Goal: Transaction & Acquisition: Purchase product/service

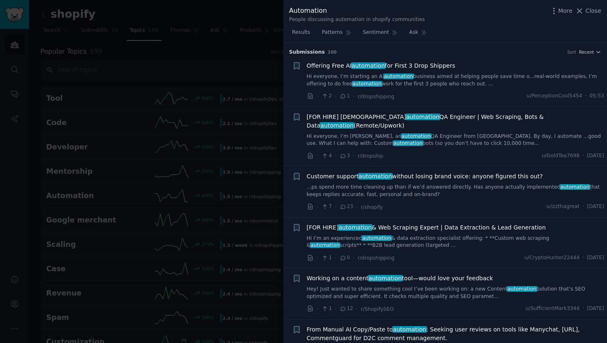
scroll to position [1501, 0]
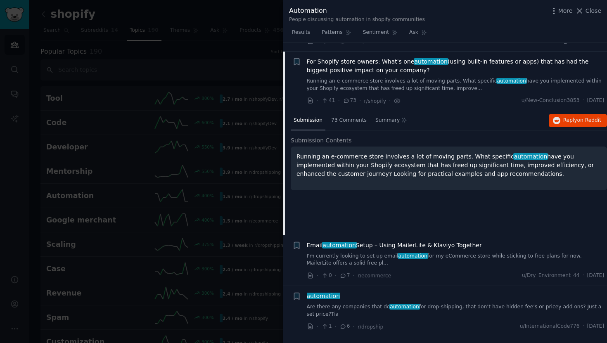
click at [423, 57] on span "For Shopify store owners: What's one automation (using built-in features or app…" at bounding box center [456, 65] width 298 height 17
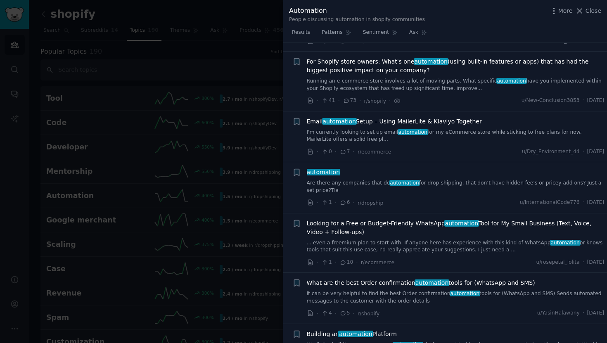
click at [417, 60] on span "For Shopify store owners: What's one automation (using built-in features or app…" at bounding box center [456, 65] width 298 height 17
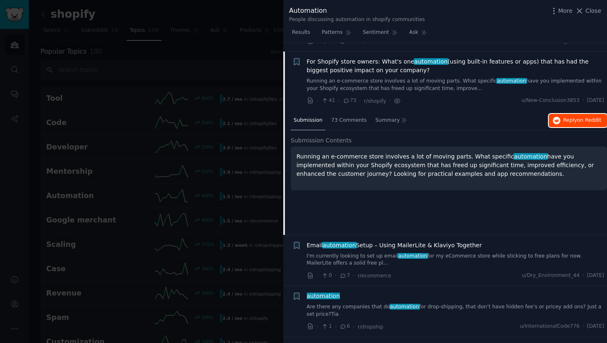
click at [556, 117] on icon "button" at bounding box center [556, 120] width 7 height 7
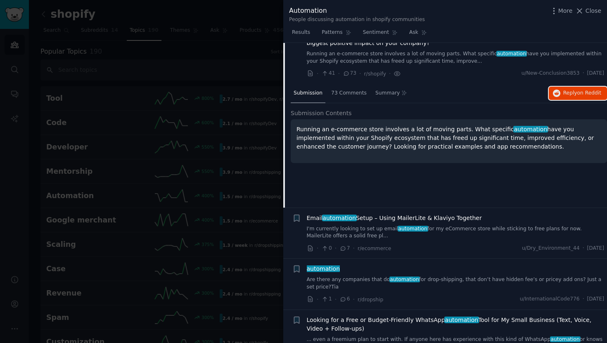
scroll to position [1529, 0]
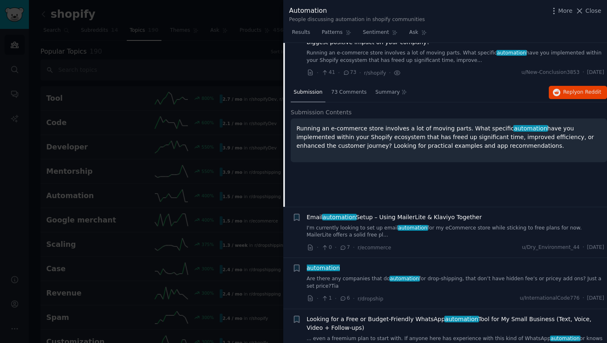
click at [379, 225] on link "I'm currently looking to set up email automation for my eCommerce store while s…" at bounding box center [456, 232] width 298 height 14
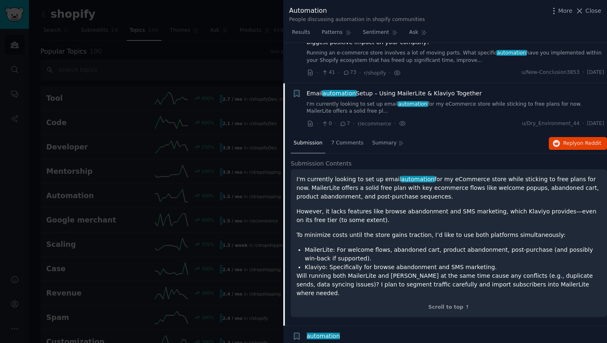
scroll to position [1561, 0]
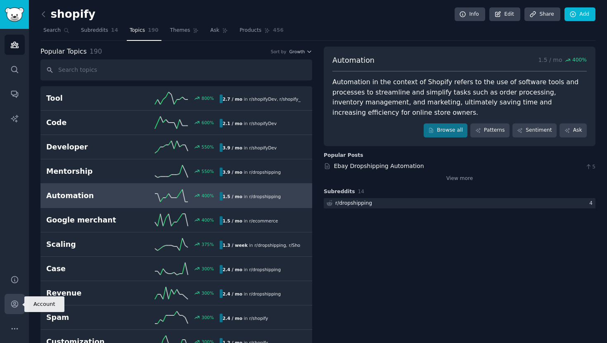
click at [15, 307] on icon "Sidebar" at bounding box center [14, 304] width 7 height 7
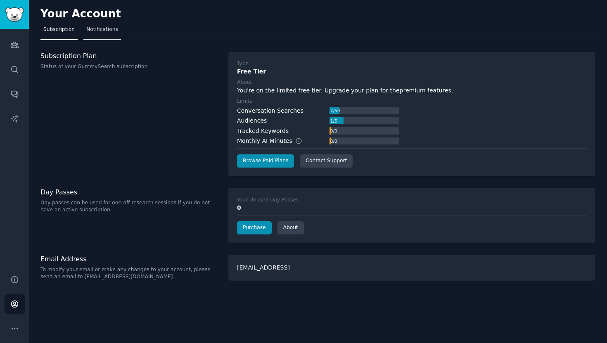
click at [109, 32] on span "Notifications" at bounding box center [102, 29] width 32 height 7
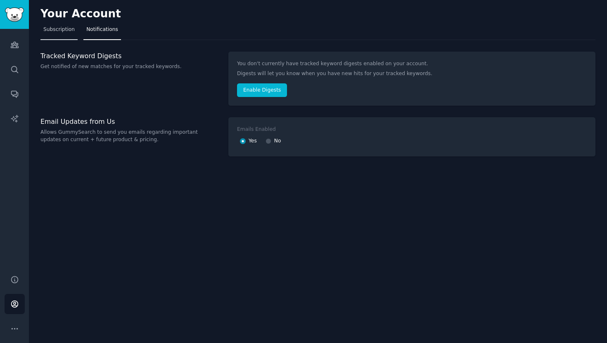
click at [67, 35] on link "Subscription" at bounding box center [58, 31] width 37 height 17
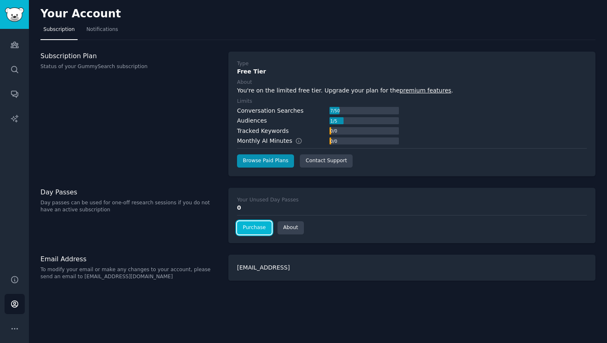
click at [253, 227] on link "Purchase" at bounding box center [254, 227] width 35 height 13
click at [269, 164] on link "Browse Paid Plans" at bounding box center [265, 160] width 57 height 13
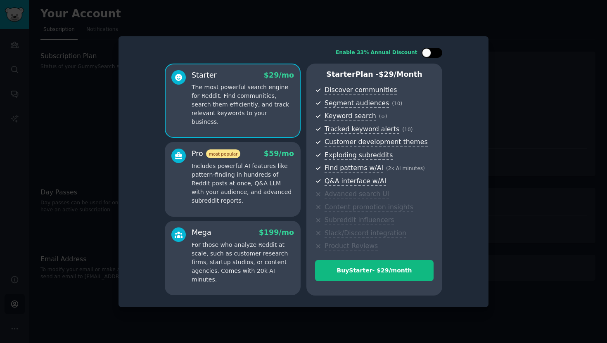
click at [434, 51] on div at bounding box center [436, 53] width 4 height 4
click at [434, 51] on div at bounding box center [437, 52] width 9 height 9
click at [434, 51] on div at bounding box center [436, 53] width 4 height 4
click at [434, 51] on div at bounding box center [437, 52] width 9 height 9
checkbox input "false"
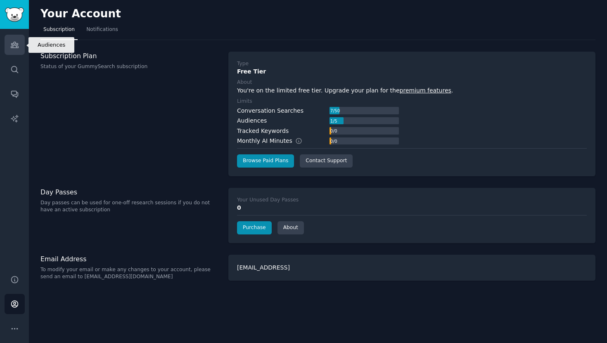
click at [16, 49] on link "Audiences" at bounding box center [15, 45] width 20 height 20
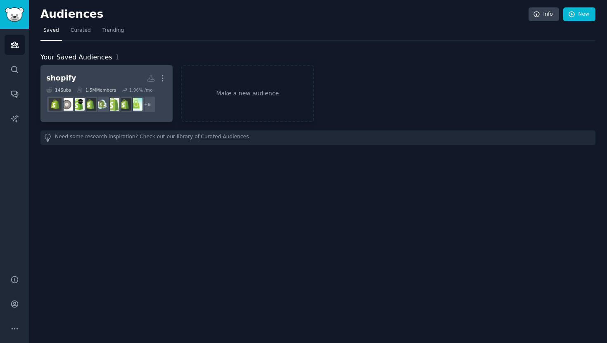
click at [90, 80] on h2 "shopify More" at bounding box center [106, 78] width 121 height 14
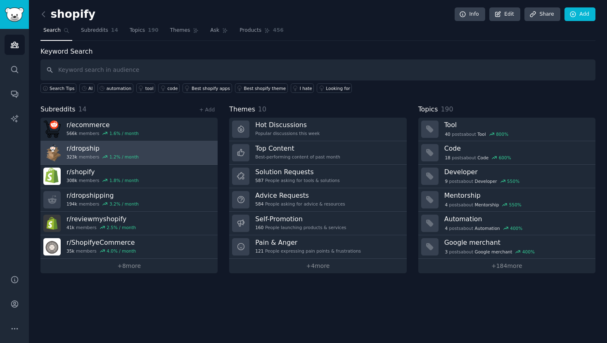
click at [149, 151] on link "r/ dropship 323k members 1.2 % / month" at bounding box center [128, 153] width 177 height 24
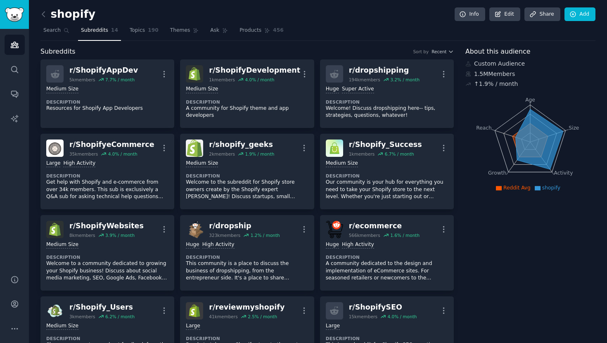
click at [387, 39] on nav "Search Subreddits 14 Topics 190 Themes Ask Products 456" at bounding box center [317, 32] width 555 height 17
click at [505, 17] on link "Edit" at bounding box center [504, 14] width 31 height 14
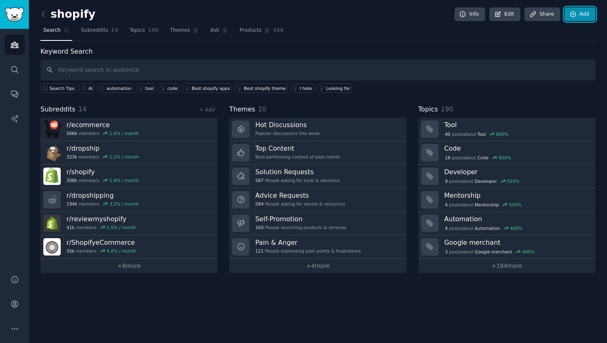
click at [575, 18] on link "Add" at bounding box center [579, 14] width 31 height 14
click at [171, 263] on link "+ 8 more" at bounding box center [128, 266] width 177 height 14
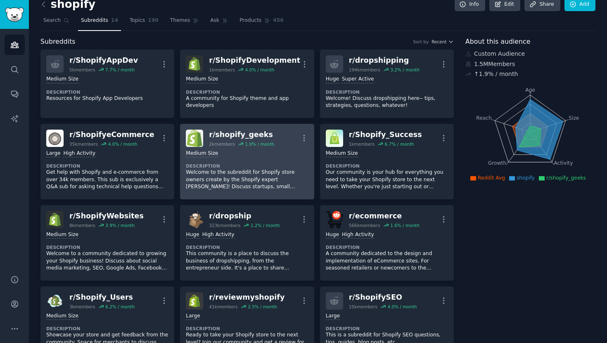
scroll to position [13, 0]
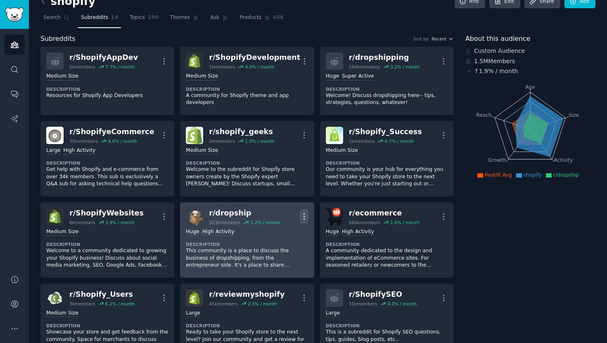
click at [303, 215] on icon "button" at bounding box center [304, 216] width 9 height 9
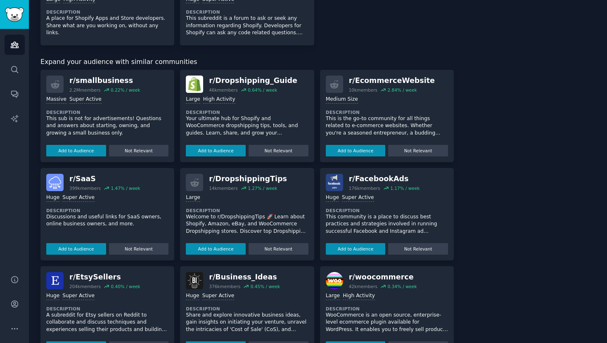
scroll to position [0, 0]
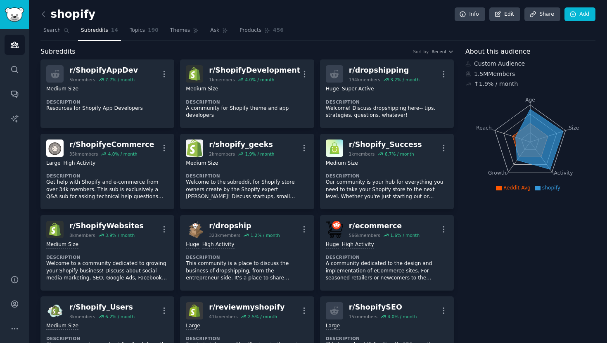
click at [144, 22] on div "shopify Info Edit Share Add" at bounding box center [317, 15] width 555 height 17
click at [144, 30] on link "Topics 190" at bounding box center [144, 32] width 35 height 17
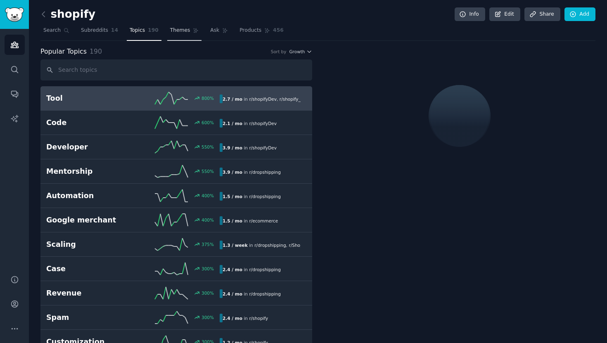
click at [185, 31] on span "Themes" at bounding box center [180, 30] width 20 height 7
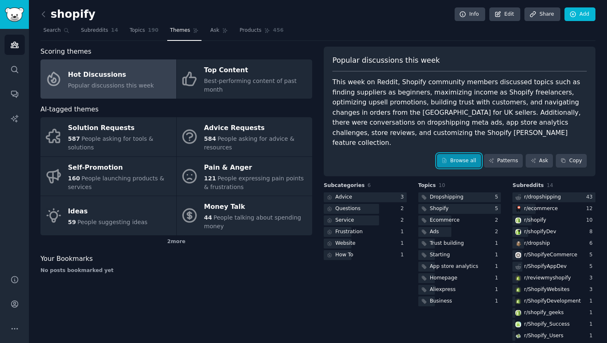
click at [450, 154] on link "Browse all" at bounding box center [459, 161] width 44 height 14
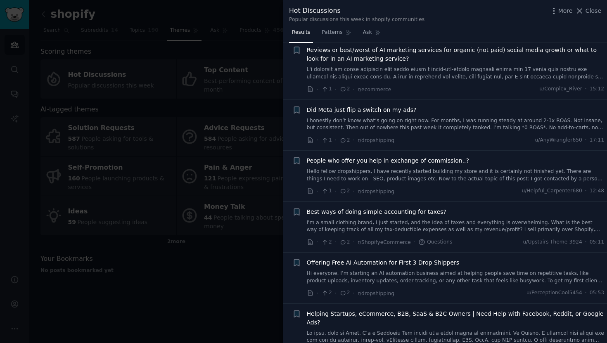
scroll to position [2767, 0]
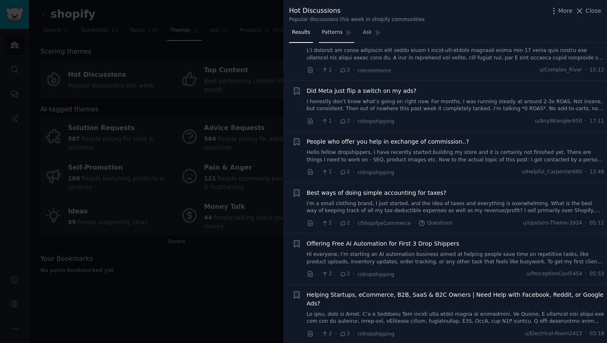
click at [342, 35] on link "Patterns" at bounding box center [336, 34] width 35 height 17
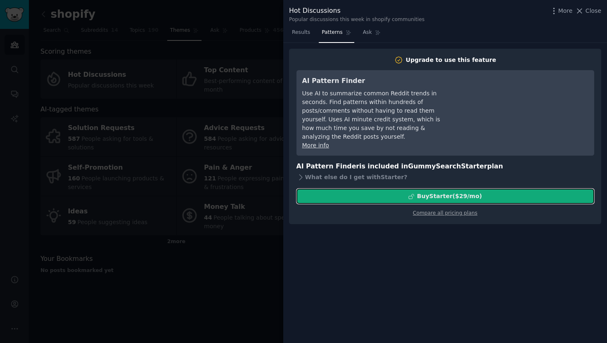
click at [404, 192] on div "Buy Starter ($ 29 /mo )" at bounding box center [445, 196] width 297 height 9
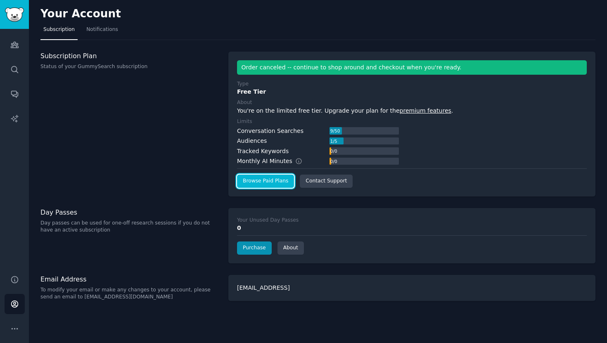
click at [273, 180] on link "Browse Paid Plans" at bounding box center [265, 181] width 57 height 13
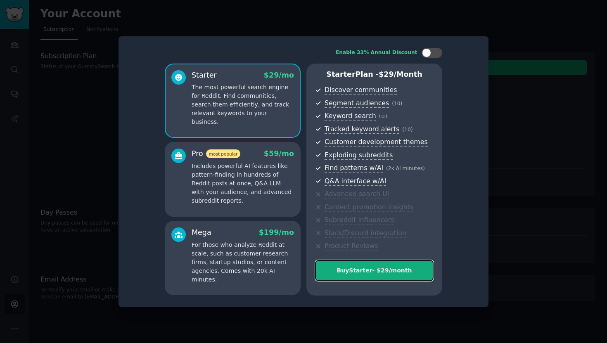
click at [409, 276] on button "Buy Starter - $ 29 /month" at bounding box center [374, 270] width 118 height 21
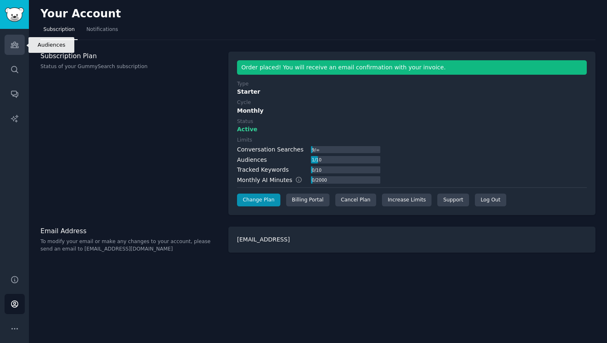
click at [20, 46] on link "Audiences" at bounding box center [15, 45] width 20 height 20
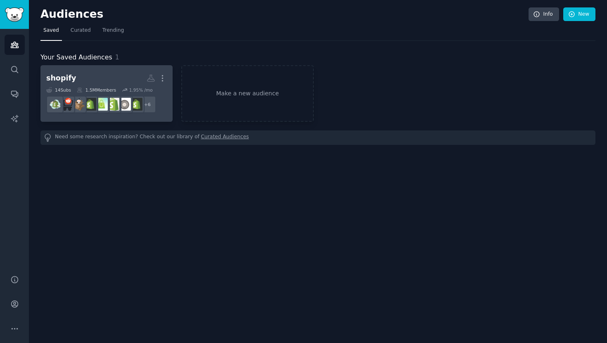
click at [95, 75] on h2 "shopify More" at bounding box center [106, 78] width 121 height 14
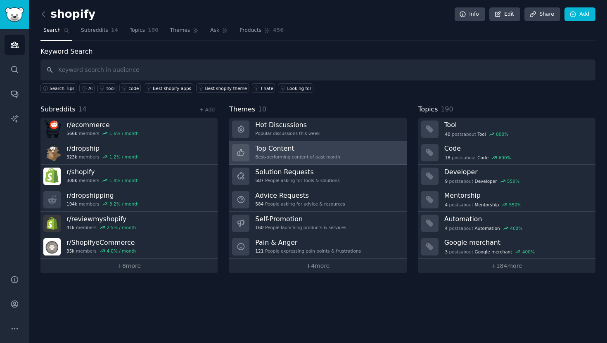
click at [286, 151] on h3 "Top Content" at bounding box center [297, 148] width 85 height 9
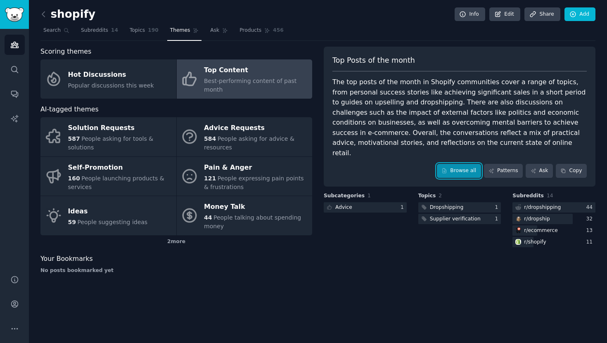
click at [459, 164] on link "Browse all" at bounding box center [459, 171] width 44 height 14
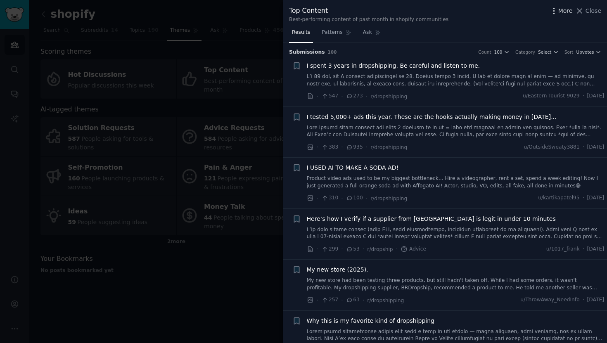
click at [561, 9] on span "More" at bounding box center [565, 11] width 14 height 9
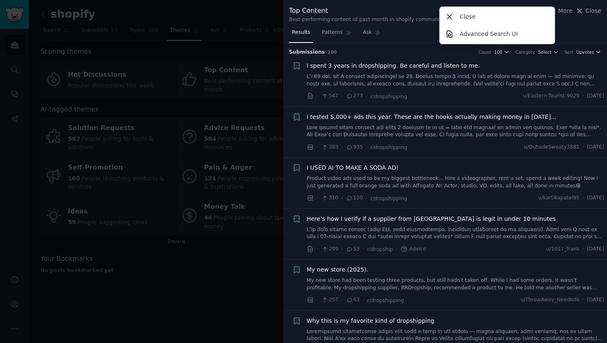
click at [565, 23] on div "Top Content Best-performing content of past month in shopify communities More C…" at bounding box center [445, 13] width 324 height 26
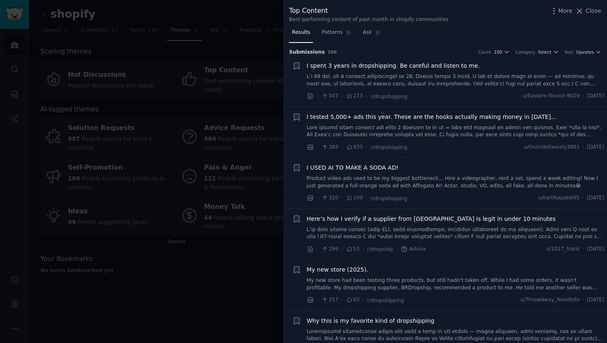
click at [550, 47] on div "Submission s 100 Count 100 Category Select Sort Upvotes" at bounding box center [445, 49] width 312 height 13
click at [550, 52] on button "Select" at bounding box center [548, 52] width 21 height 6
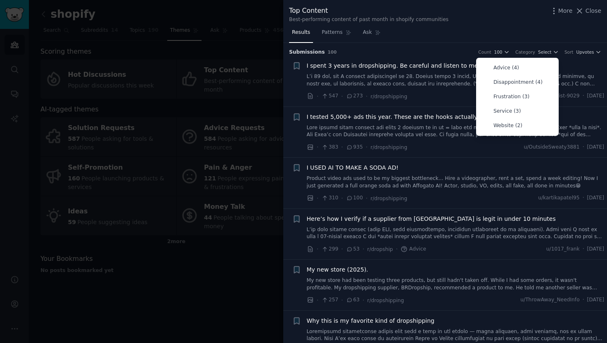
click at [532, 33] on div "Results Patterns Ask" at bounding box center [445, 34] width 324 height 17
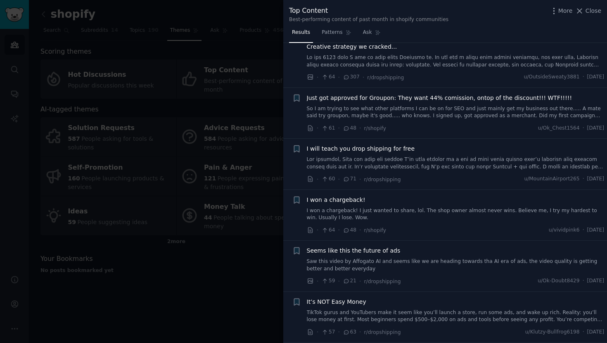
scroll to position [1823, 0]
click at [329, 33] on span "Patterns" at bounding box center [332, 32] width 21 height 7
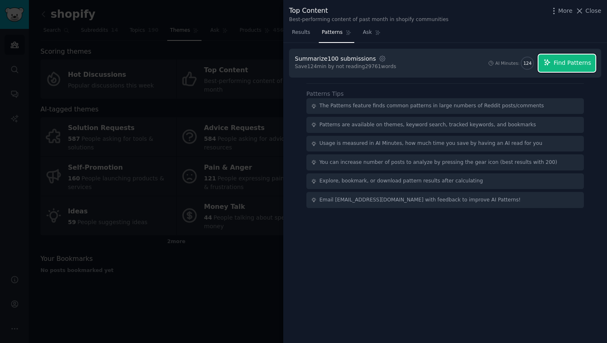
click at [561, 68] on button "Find Patterns" at bounding box center [566, 62] width 57 height 17
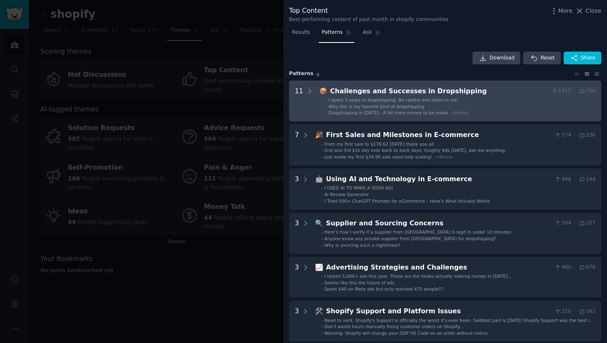
click at [302, 102] on div "11" at bounding box center [304, 101] width 19 height 30
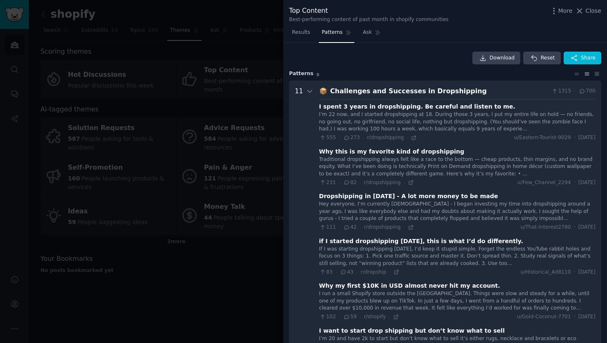
scroll to position [38, 0]
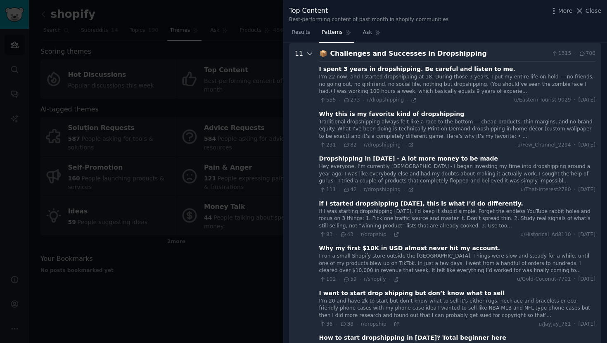
click at [308, 54] on icon at bounding box center [309, 54] width 4 height 2
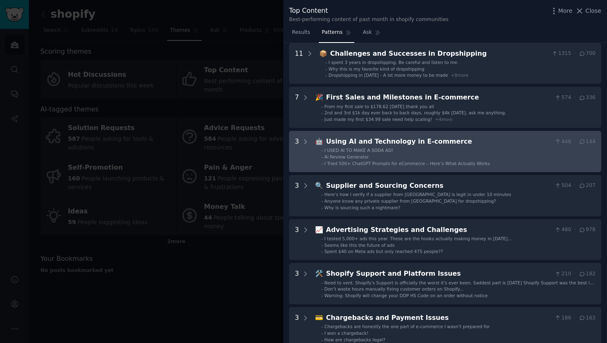
click at [318, 161] on ul "- I USED AI TO MAKE A SODA AD! - Ai Review Generator - I Tried 500+ ChatGPT Pro…" at bounding box center [455, 156] width 280 height 19
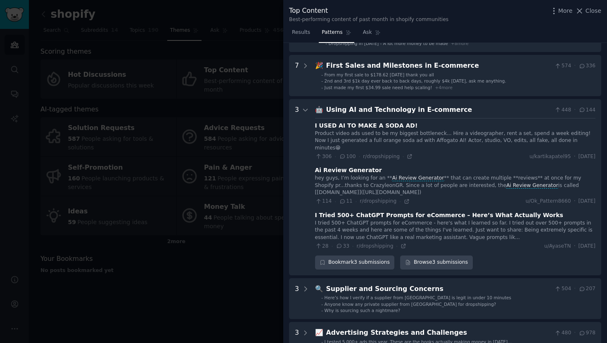
scroll to position [67, 0]
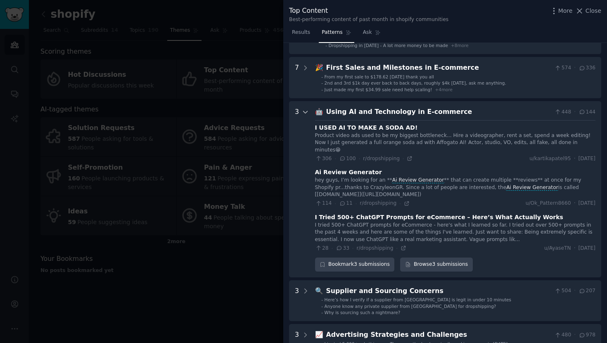
click at [304, 116] on div at bounding box center [305, 189] width 7 height 165
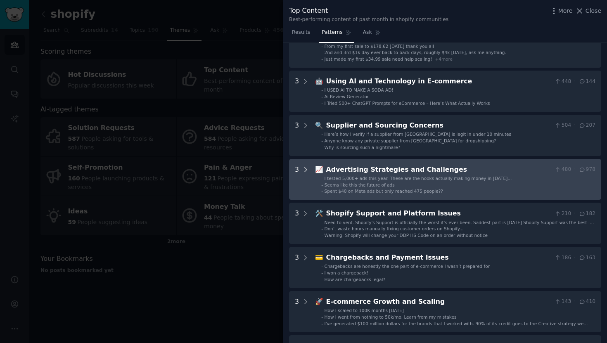
scroll to position [99, 0]
click at [305, 184] on div at bounding box center [305, 179] width 7 height 30
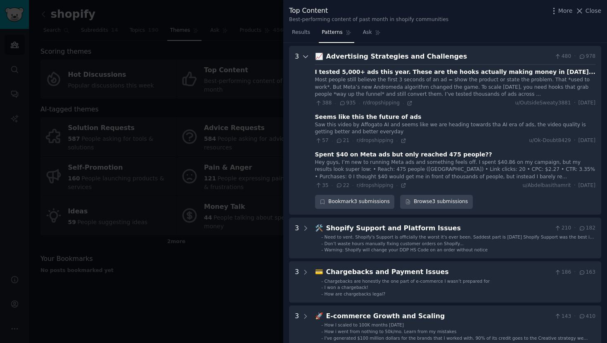
scroll to position [214, 0]
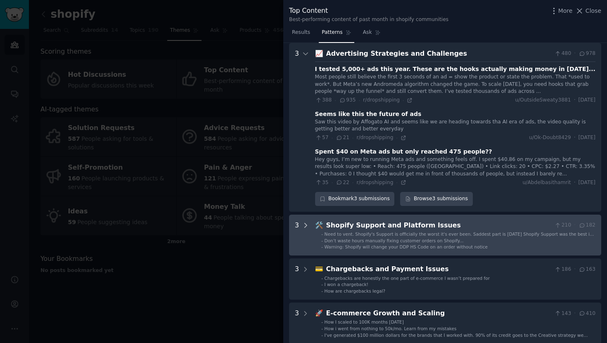
click at [304, 231] on div at bounding box center [305, 235] width 7 height 30
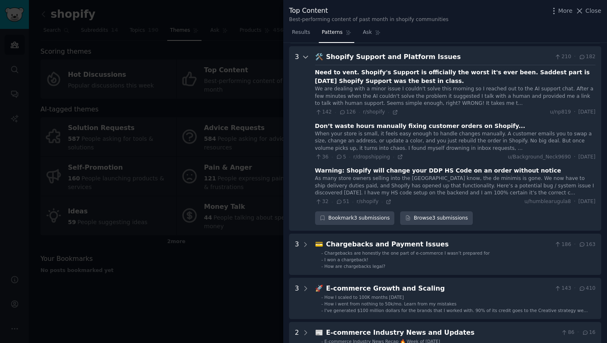
scroll to position [385, 0]
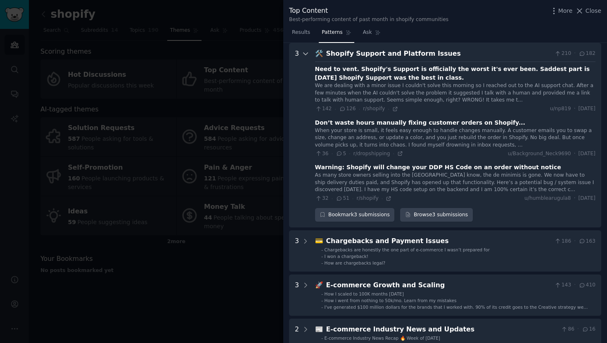
click at [305, 57] on icon at bounding box center [305, 53] width 7 height 7
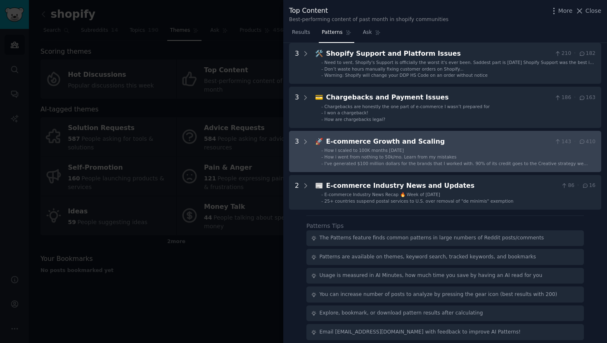
click at [301, 158] on div "3" at bounding box center [302, 152] width 14 height 30
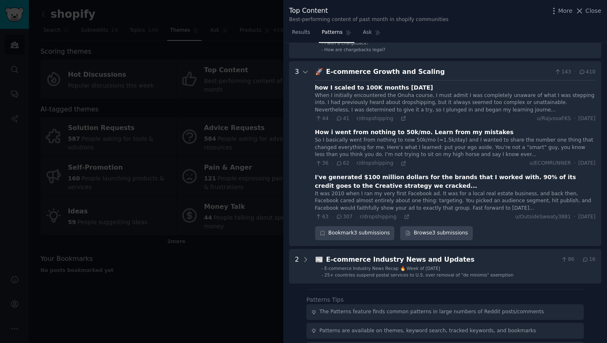
scroll to position [473, 0]
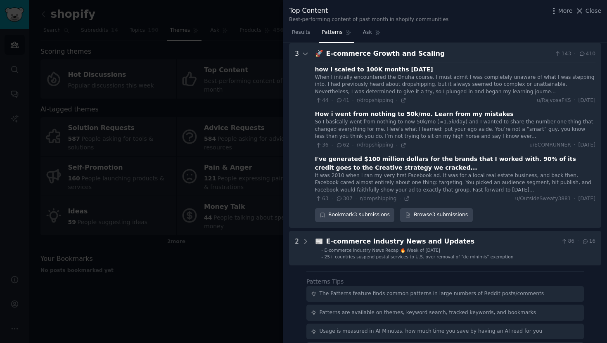
click at [251, 56] on div at bounding box center [303, 171] width 607 height 343
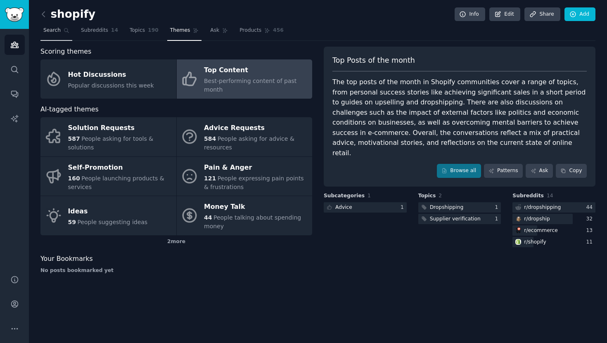
click at [59, 31] on span "Search" at bounding box center [51, 30] width 17 height 7
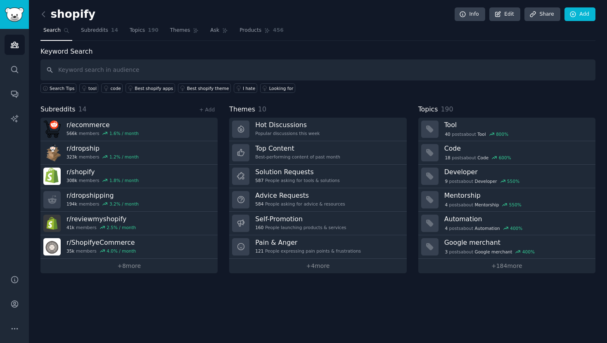
click at [81, 50] on label "Keyword Search" at bounding box center [66, 51] width 52 height 8
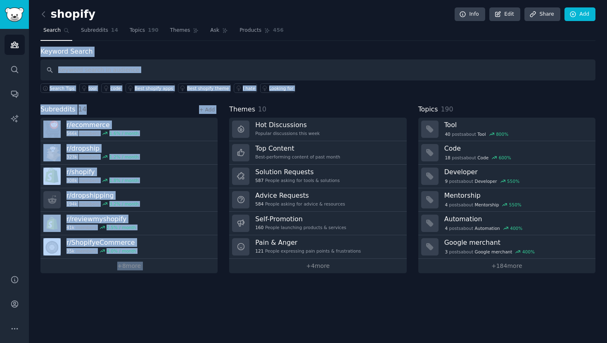
drag, startPoint x: 81, startPoint y: 50, endPoint x: 207, endPoint y: 329, distance: 306.1
click at [207, 329] on div "shopify Info Edit Share Add Search Subreddits 14 Topics 190 Themes Ask Products…" at bounding box center [318, 171] width 578 height 343
click at [253, 51] on div "Keyword Search Search Tips tool code Best shopify apps Best shopify theme I hat…" at bounding box center [317, 70] width 555 height 47
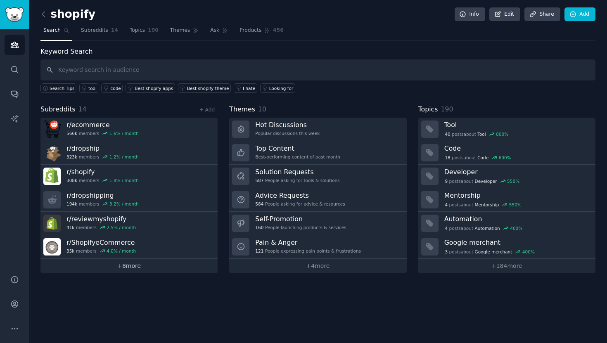
click at [147, 265] on link "+ 8 more" at bounding box center [128, 266] width 177 height 14
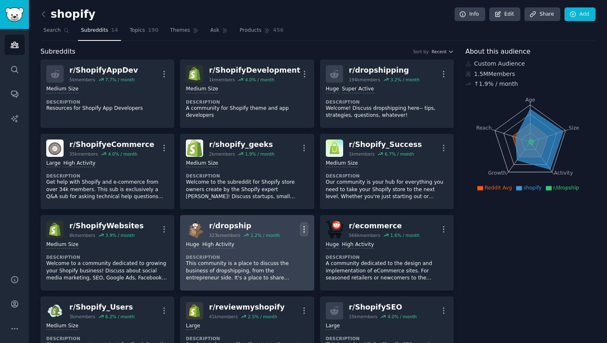
click at [302, 230] on icon "button" at bounding box center [304, 229] width 9 height 9
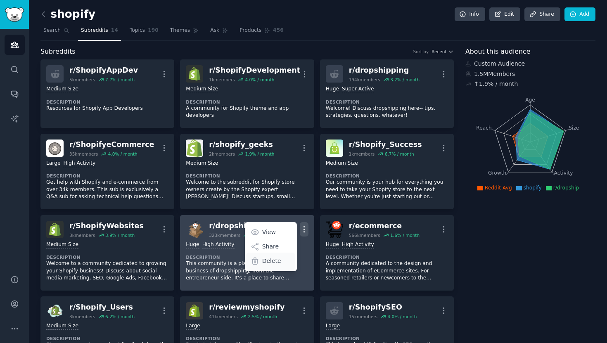
click at [284, 261] on div "Delete" at bounding box center [270, 261] width 49 height 17
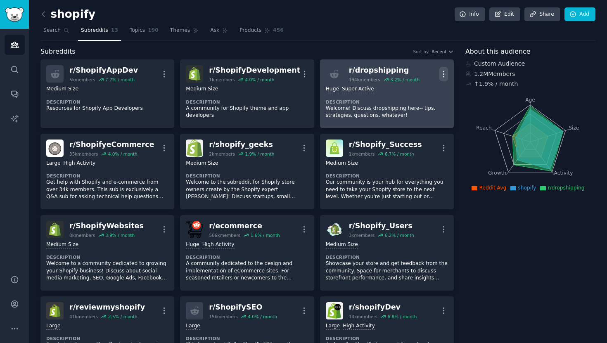
click at [440, 75] on icon "button" at bounding box center [443, 74] width 9 height 9
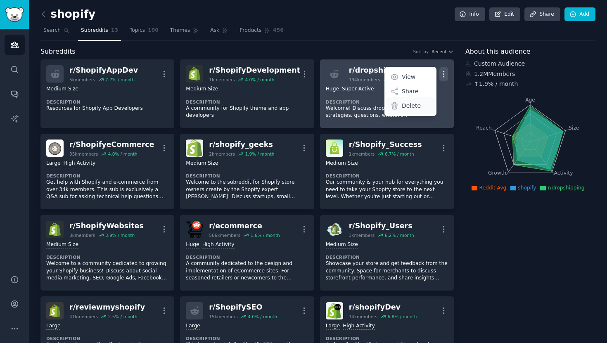
click at [421, 105] on div "Delete" at bounding box center [410, 105] width 49 height 17
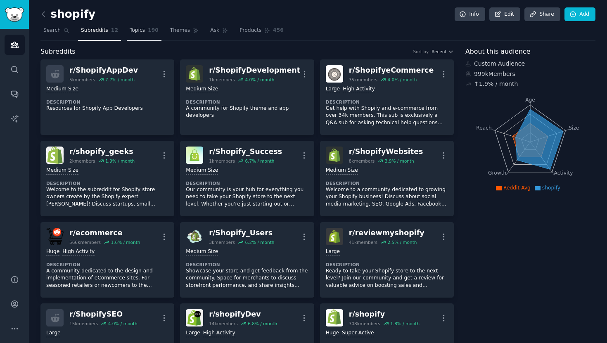
click at [140, 31] on span "Topics" at bounding box center [137, 30] width 15 height 7
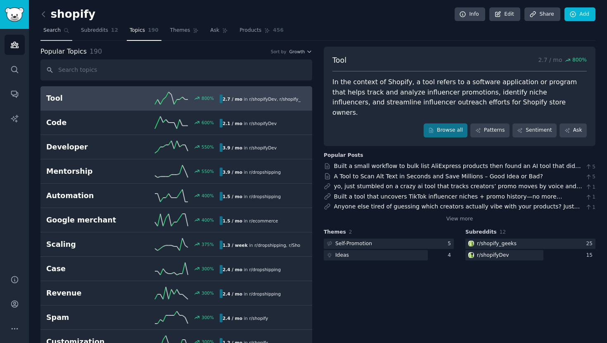
click at [57, 33] on span "Search" at bounding box center [51, 30] width 17 height 7
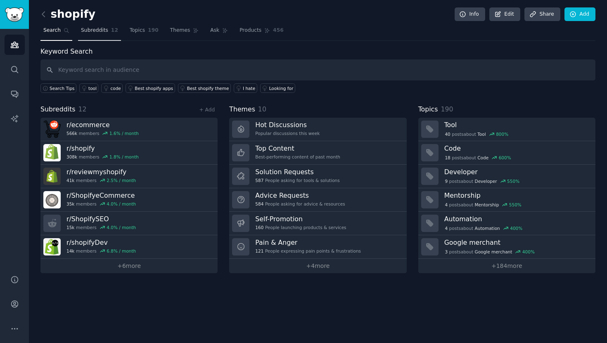
click at [102, 35] on link "Subreddits 12" at bounding box center [99, 32] width 43 height 17
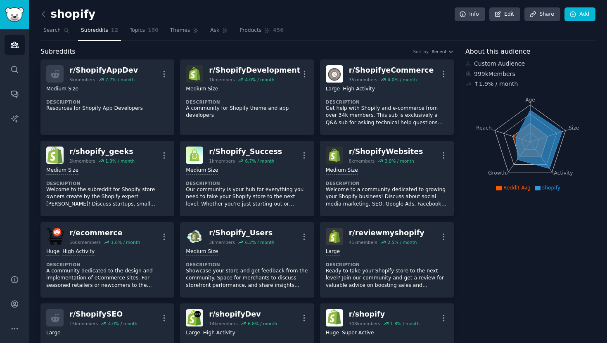
click at [143, 42] on div "shopify Info Edit Share Add Search Subreddits 12 Topics 190 Themes Ask Products…" at bounding box center [317, 195] width 555 height 367
click at [139, 34] on span "Topics" at bounding box center [137, 30] width 15 height 7
click at [173, 34] on link "Themes" at bounding box center [184, 32] width 35 height 17
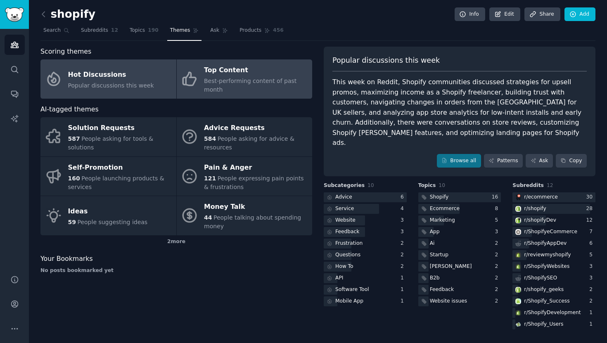
click at [259, 87] on div "Best-performing content of past month" at bounding box center [256, 85] width 104 height 17
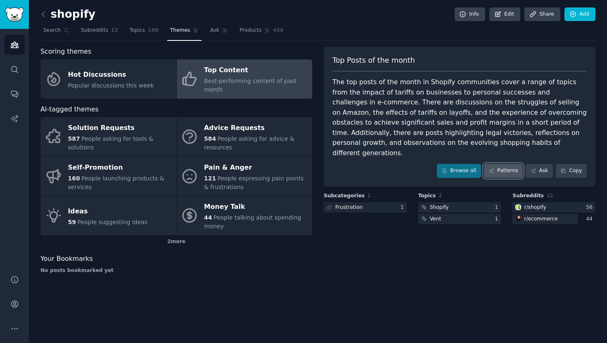
click at [515, 164] on link "Patterns" at bounding box center [503, 171] width 39 height 14
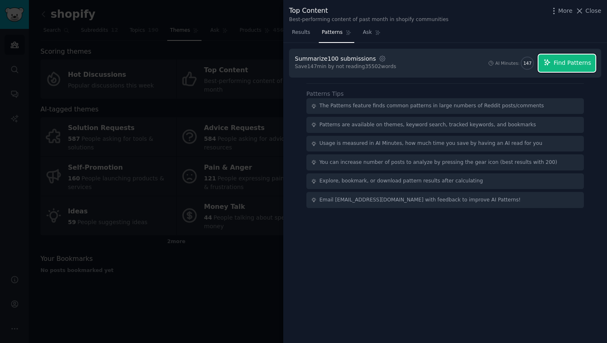
click at [545, 66] on icon "button" at bounding box center [546, 62] width 7 height 7
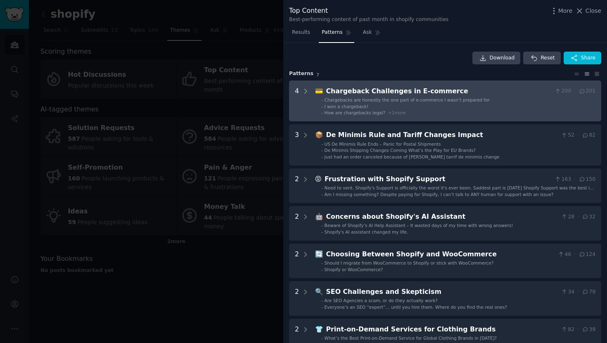
click at [315, 105] on div "- Chargebacks are honestly the one part of e-commerce I wasn’t prepared for - I…" at bounding box center [455, 106] width 280 height 19
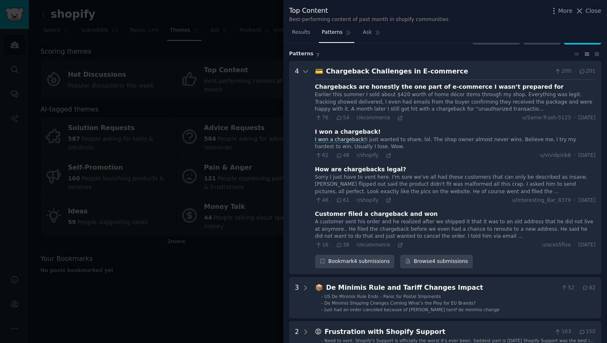
scroll to position [38, 0]
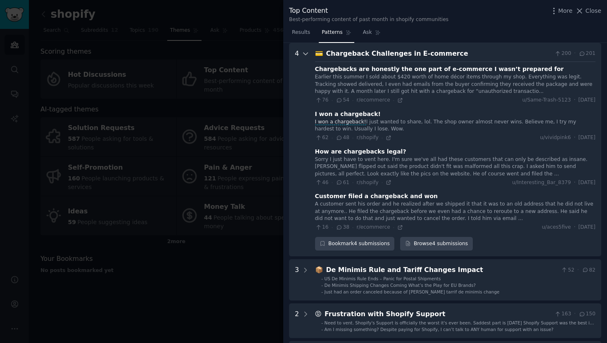
click at [305, 52] on icon at bounding box center [305, 53] width 7 height 7
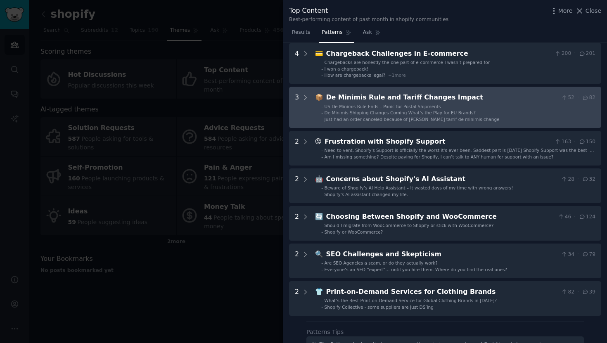
click at [313, 112] on Impact "3 📦 De Minimis Rule and Tariff Changes Impact 52 · 82 - US De Minimis Rule Ends…" at bounding box center [445, 107] width 312 height 41
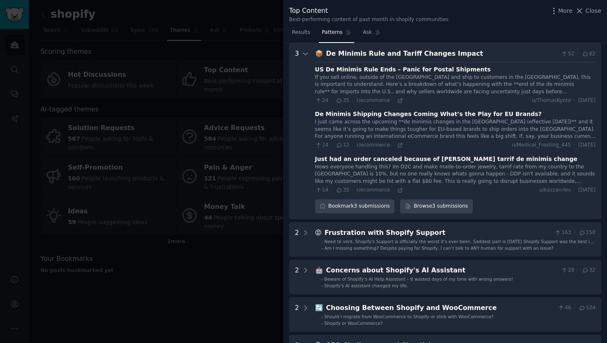
scroll to position [82, 0]
click at [305, 57] on icon at bounding box center [305, 53] width 7 height 7
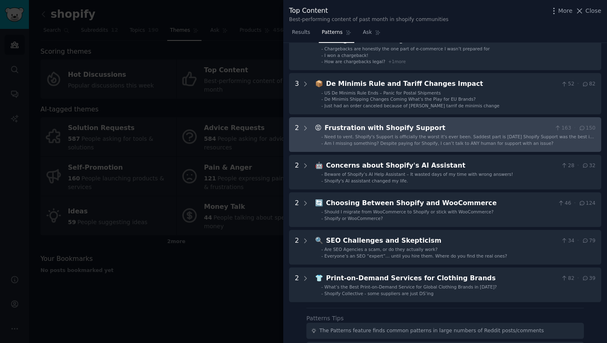
scroll to position [0, 0]
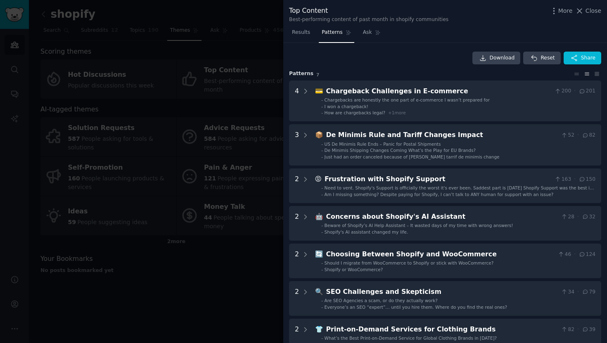
click at [245, 100] on div at bounding box center [303, 171] width 607 height 343
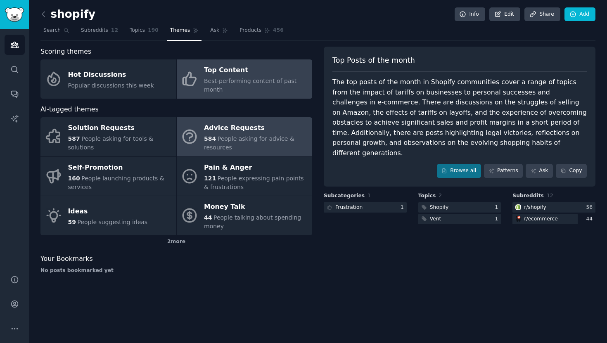
click at [245, 132] on div "Advice Requests" at bounding box center [256, 128] width 104 height 13
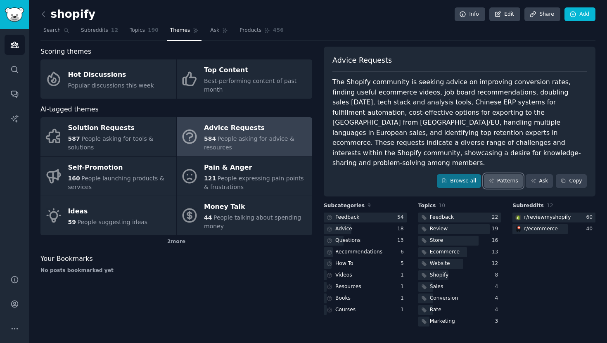
click at [501, 174] on link "Patterns" at bounding box center [503, 181] width 39 height 14
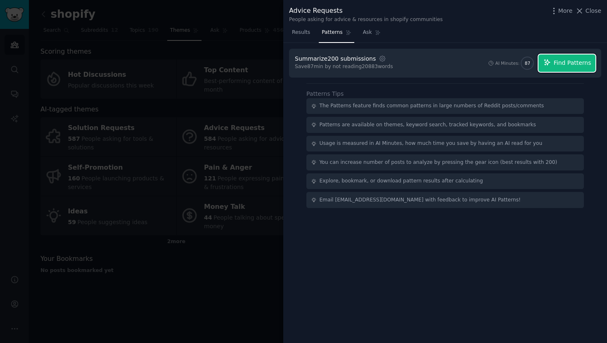
click at [559, 66] on span "Find Patterns" at bounding box center [572, 63] width 38 height 9
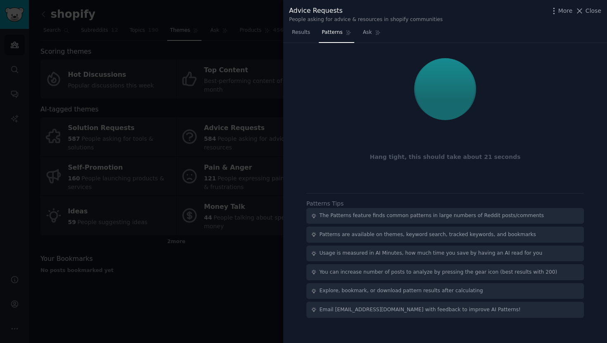
click at [419, 218] on div "The Patterns feature finds common patterns in large numbers of Reddit posts/com…" at bounding box center [431, 215] width 225 height 7
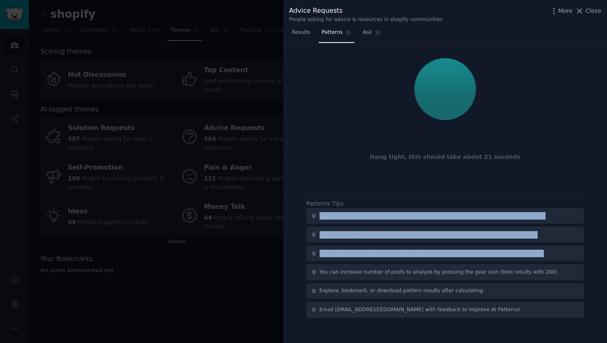
drag, startPoint x: 419, startPoint y: 218, endPoint x: 434, endPoint y: 259, distance: 44.3
click at [434, 259] on div "The Patterns feature finds common patterns in large numbers of Reddit posts/com…" at bounding box center [444, 263] width 277 height 110
click at [434, 259] on div "Usage is measured in AI Minutes, how much time you save by having an AI read fo…" at bounding box center [444, 254] width 277 height 16
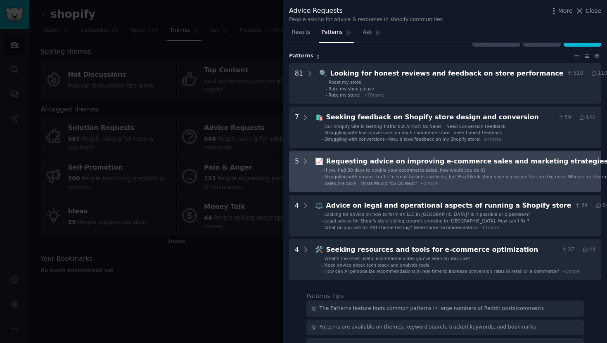
scroll to position [22, 0]
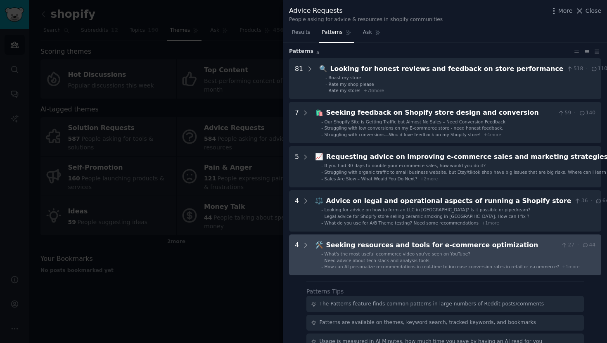
click at [313, 257] on optimization "4 🛠️ Seeking resources and tools for e-commerce optimization 27 · 44 - What's t…" at bounding box center [445, 254] width 312 height 41
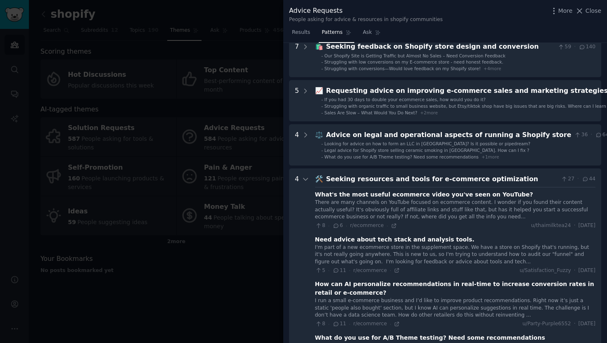
scroll to position [10, 0]
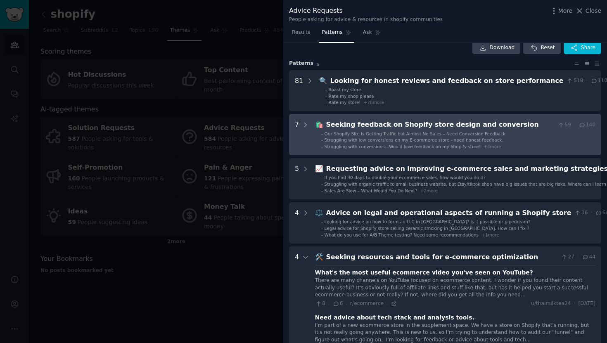
click at [316, 138] on ul "- Our Shopify Site is Getting Traffic but Almost No Sales – Need Conversion Fee…" at bounding box center [455, 140] width 280 height 19
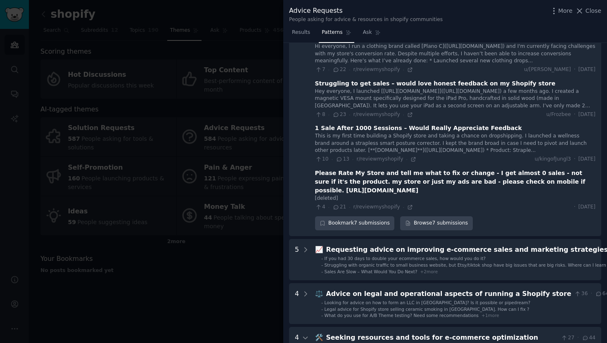
scroll to position [312, 0]
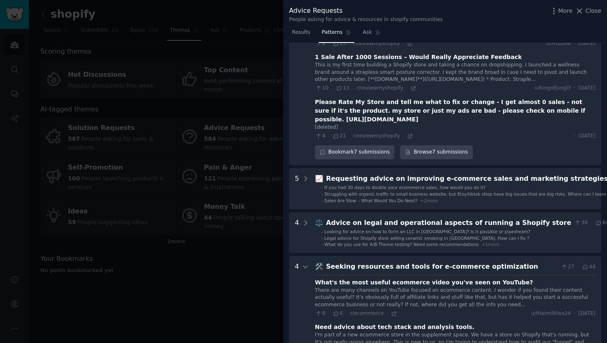
click at [305, 179] on div at bounding box center [305, 189] width 7 height 30
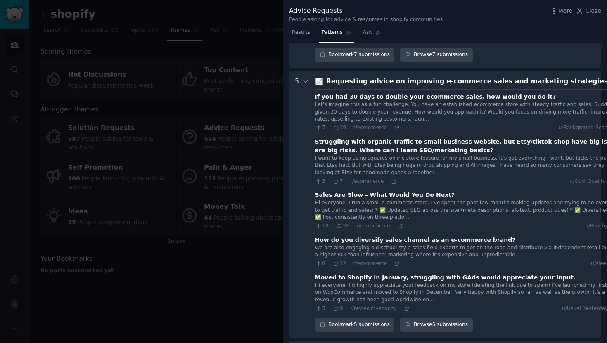
scroll to position [398, 0]
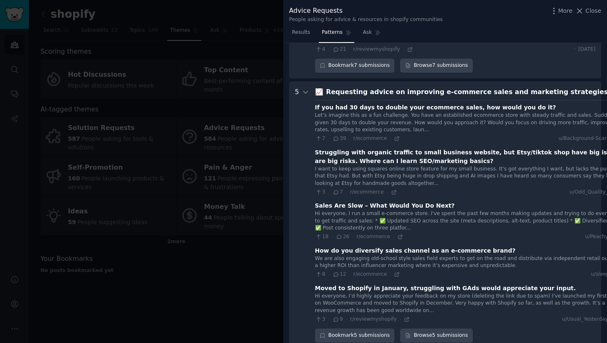
click at [346, 103] on div "If you had 30 days to double your ecommerce sales, how would you do it?" at bounding box center [435, 107] width 241 height 9
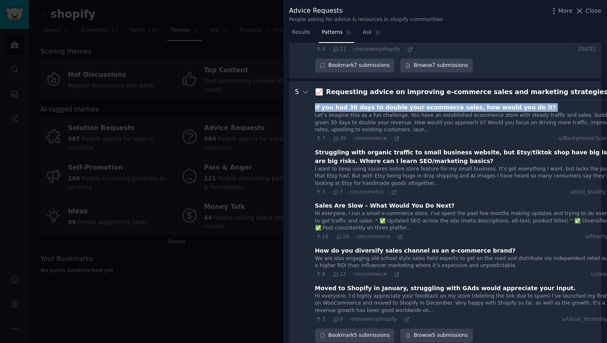
click at [346, 103] on div "If you had 30 days to double your ecommerce sales, how would you do it?" at bounding box center [435, 107] width 241 height 9
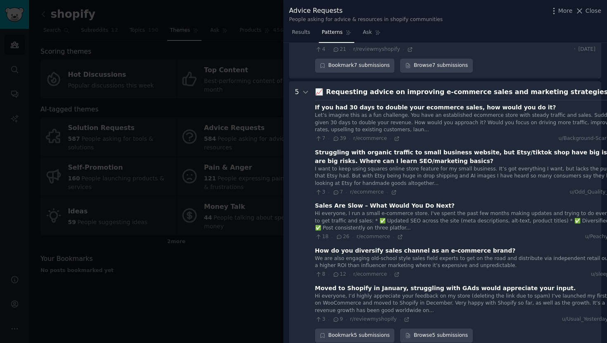
click at [369, 201] on div "Sales Are Slow – What Would You Do Next?" at bounding box center [385, 205] width 140 height 9
click at [398, 234] on icon at bounding box center [400, 237] width 6 height 6
click at [305, 229] on div at bounding box center [305, 214] width 7 height 255
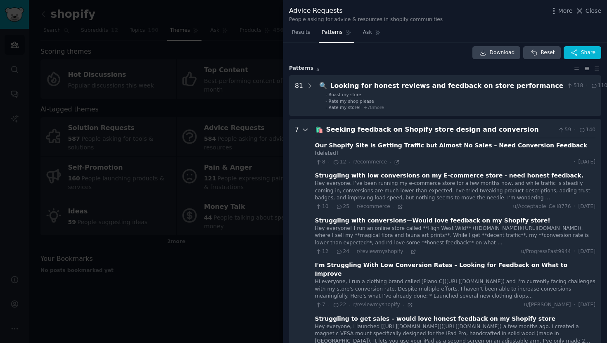
scroll to position [0, 0]
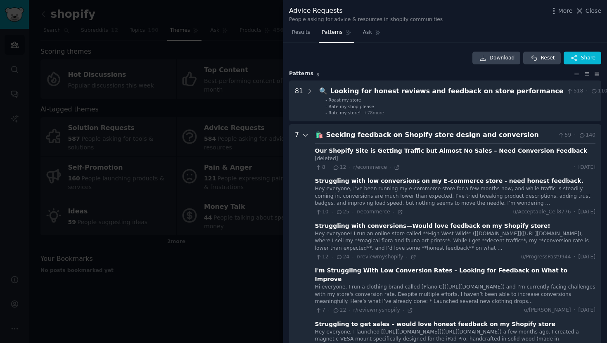
click at [302, 139] on div at bounding box center [305, 300] width 7 height 341
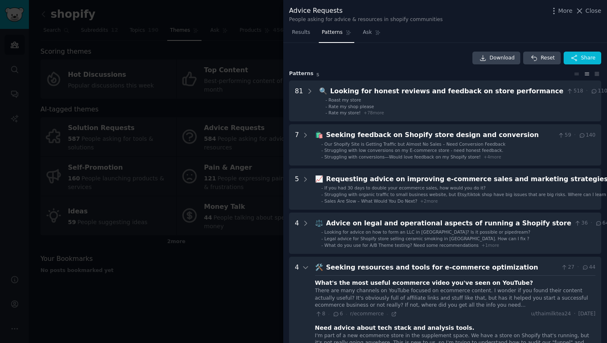
click at [256, 92] on div at bounding box center [303, 171] width 607 height 343
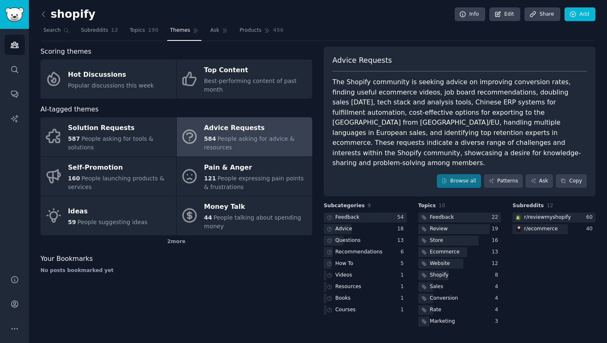
click at [195, 140] on icon at bounding box center [189, 136] width 13 height 13
click at [501, 174] on link "Patterns" at bounding box center [503, 181] width 39 height 14
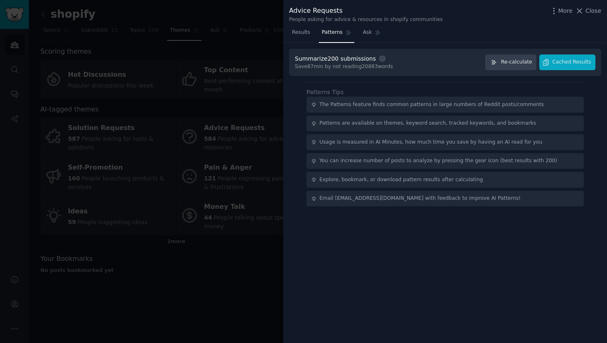
click at [460, 33] on div "Results Patterns Ask" at bounding box center [445, 34] width 324 height 17
